Goal: Complete application form

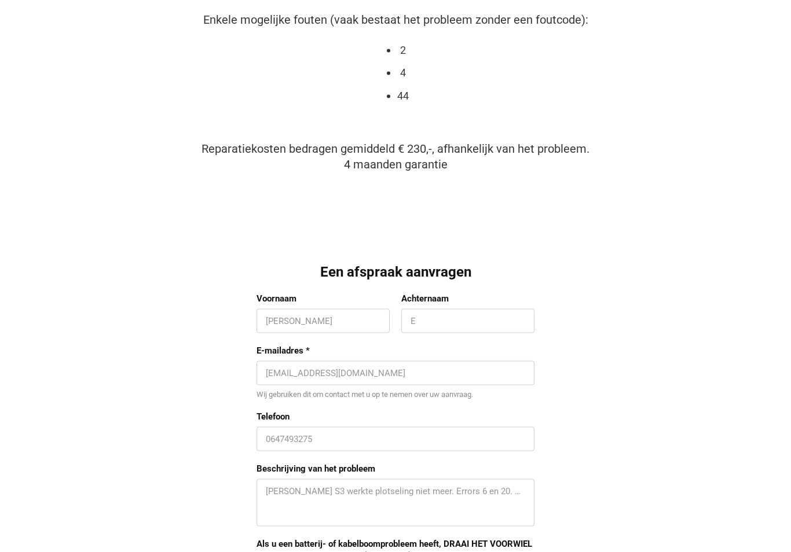
scroll to position [801, 0]
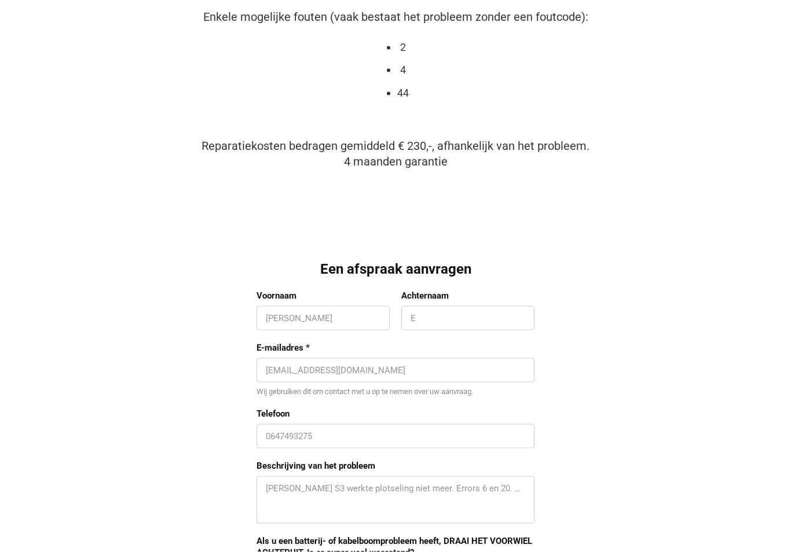
click at [335, 320] on input "Voornaam" at bounding box center [323, 319] width 115 height 12
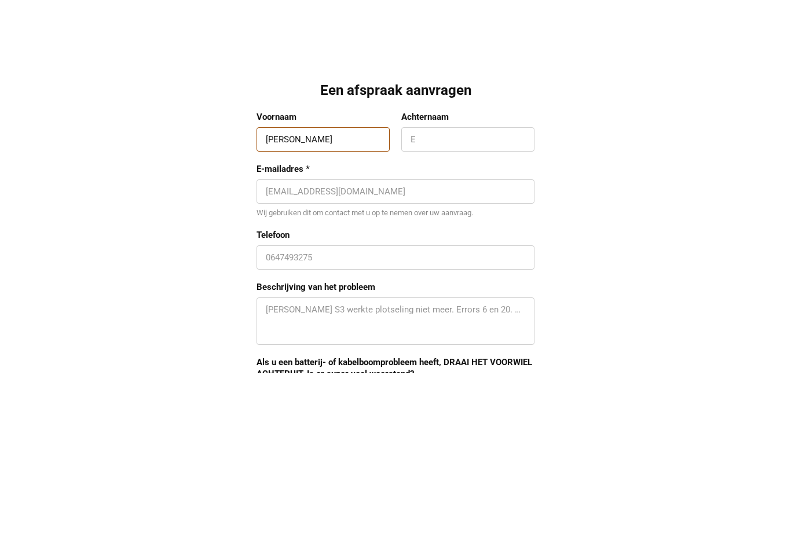
type input "[PERSON_NAME]"
click at [478, 313] on input "Achternaam" at bounding box center [467, 319] width 115 height 12
type input "[GEOGRAPHIC_DATA]"
click at [431, 365] on input "E-mailadres *" at bounding box center [395, 371] width 259 height 12
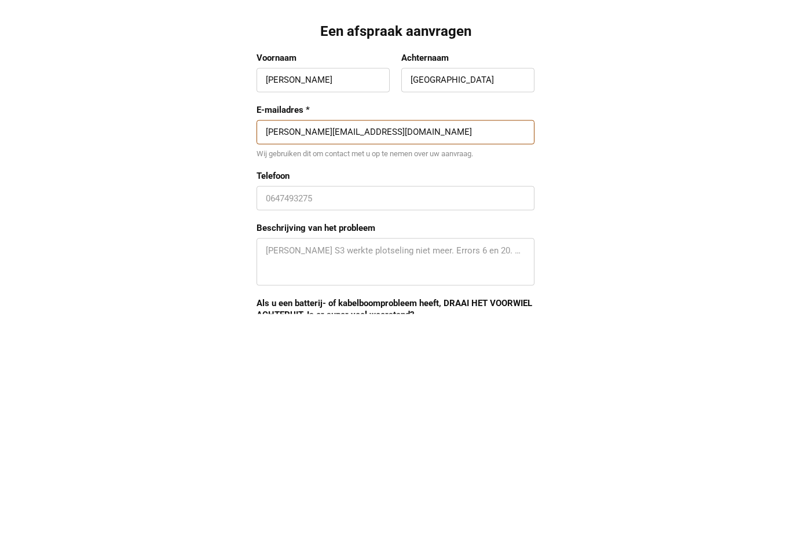
type input "[PERSON_NAME][EMAIL_ADDRESS][DOMAIN_NAME]"
click at [401, 431] on input "Telefoon" at bounding box center [395, 437] width 259 height 12
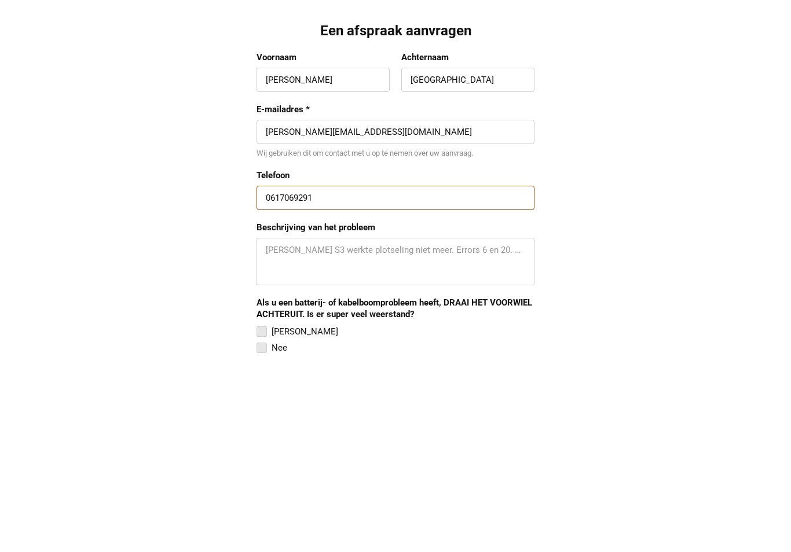
scroll to position [847, 0]
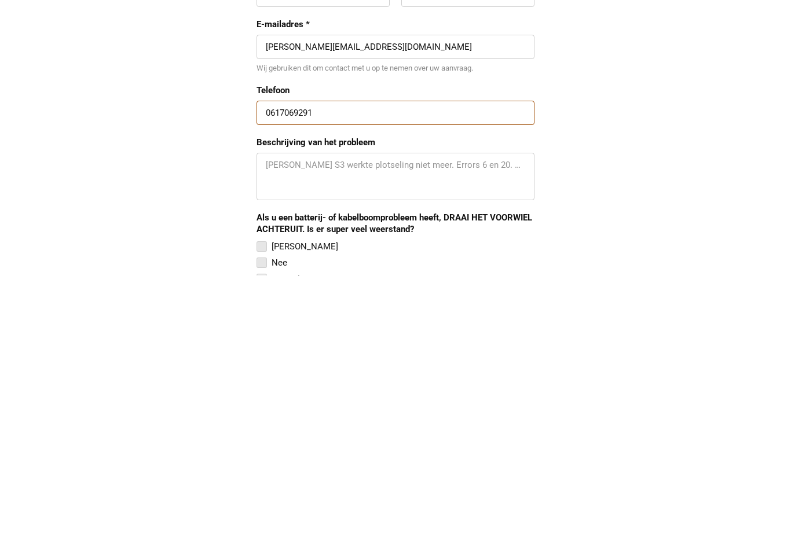
type input "0617069291"
click at [392, 436] on textarea "Beschrijving van het probleem" at bounding box center [395, 453] width 259 height 35
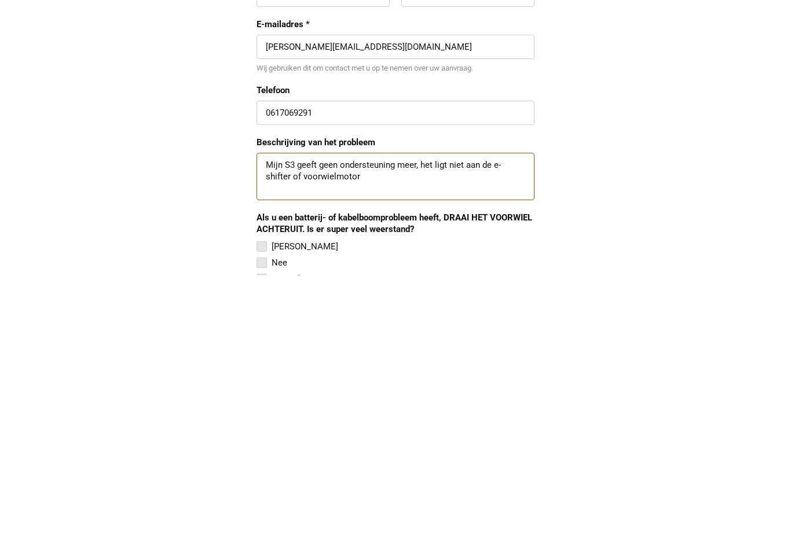
click at [301, 436] on textarea "Mijn S3 geeft geen ondersteuning meer, het ligt niet aan de e-shifter of voorwi…" at bounding box center [395, 453] width 259 height 35
click at [396, 436] on textarea "Mijn S3 geeft geen ondersteuning meer, het ligt niet aan de e-shifter, voorwiel…" at bounding box center [395, 453] width 259 height 35
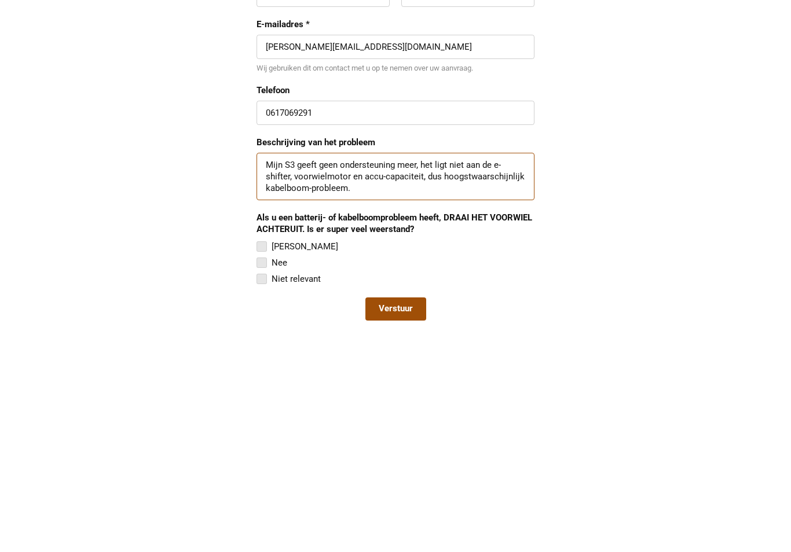
scroll to position [917, 0]
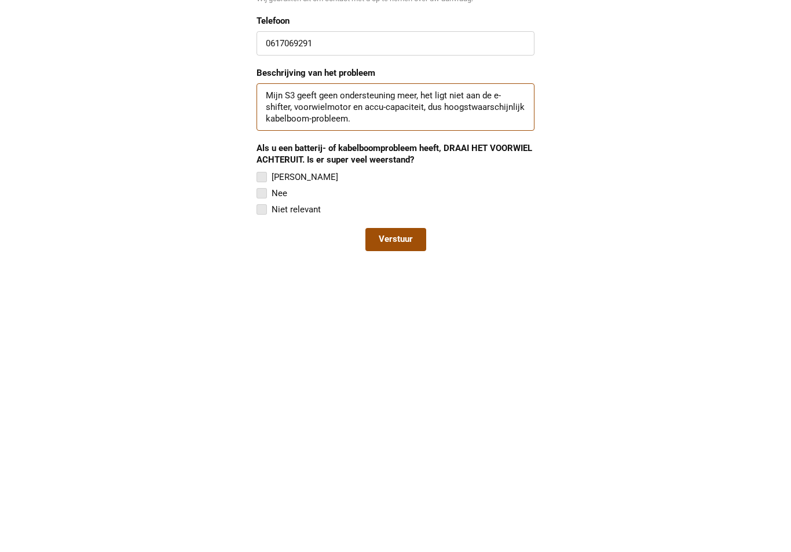
type textarea "Mijn S3 geeft geen ondersteuning meer, het ligt niet aan de e-shifter, voorwiel…"
click at [272, 463] on div "Nee" at bounding box center [279, 470] width 16 height 14
click at [256, 463] on input "Nee" at bounding box center [256, 463] width 0 height 0
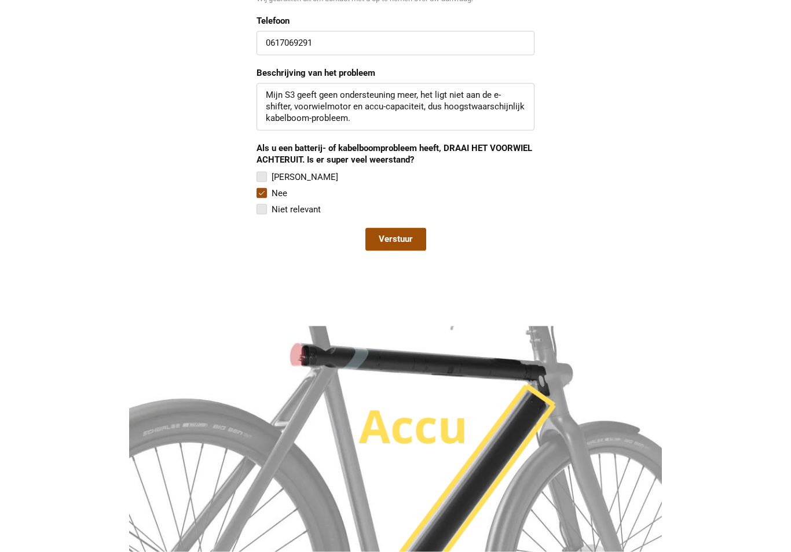
click at [409, 237] on span "Verstuur" at bounding box center [396, 240] width 34 height 12
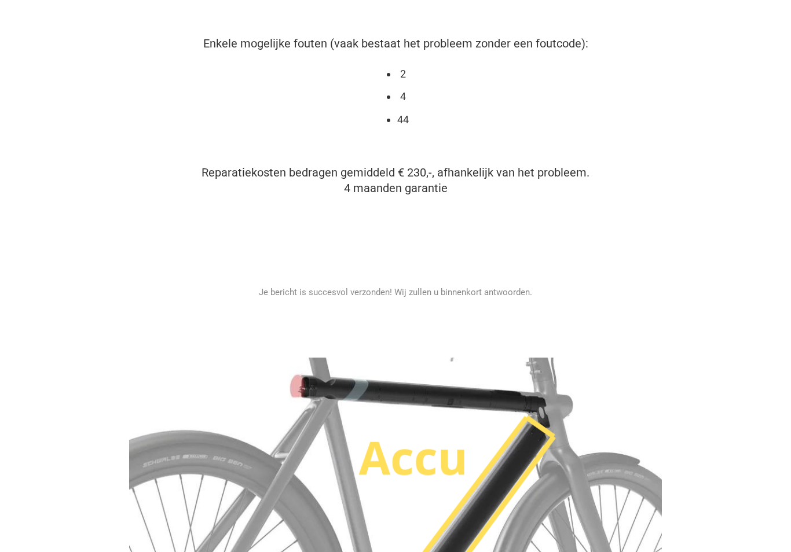
scroll to position [773, 0]
